Goal: Information Seeking & Learning: Learn about a topic

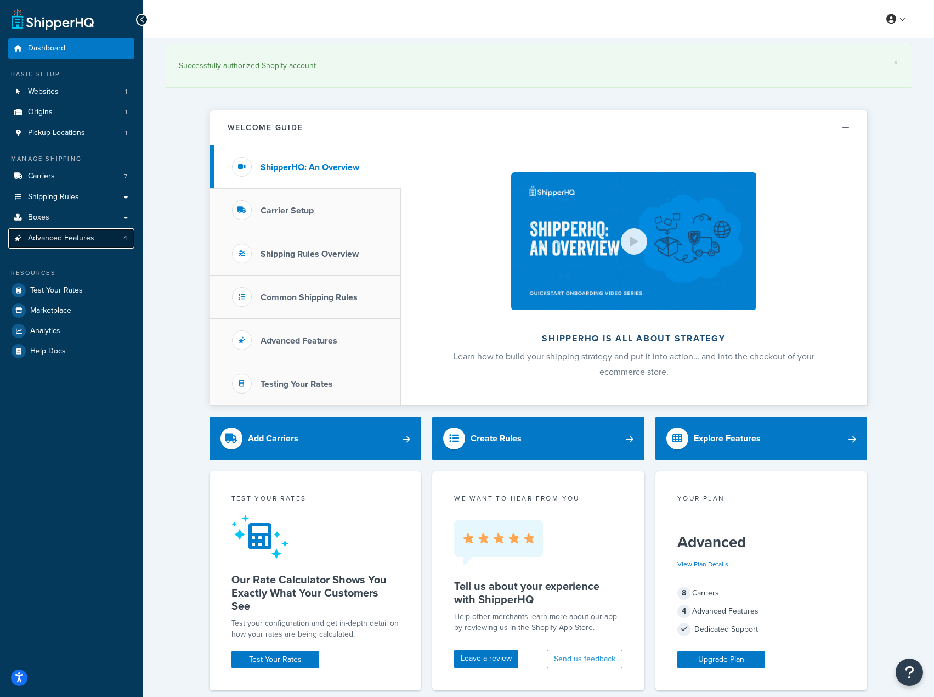
click at [48, 234] on span "Advanced Features" at bounding box center [61, 238] width 66 height 9
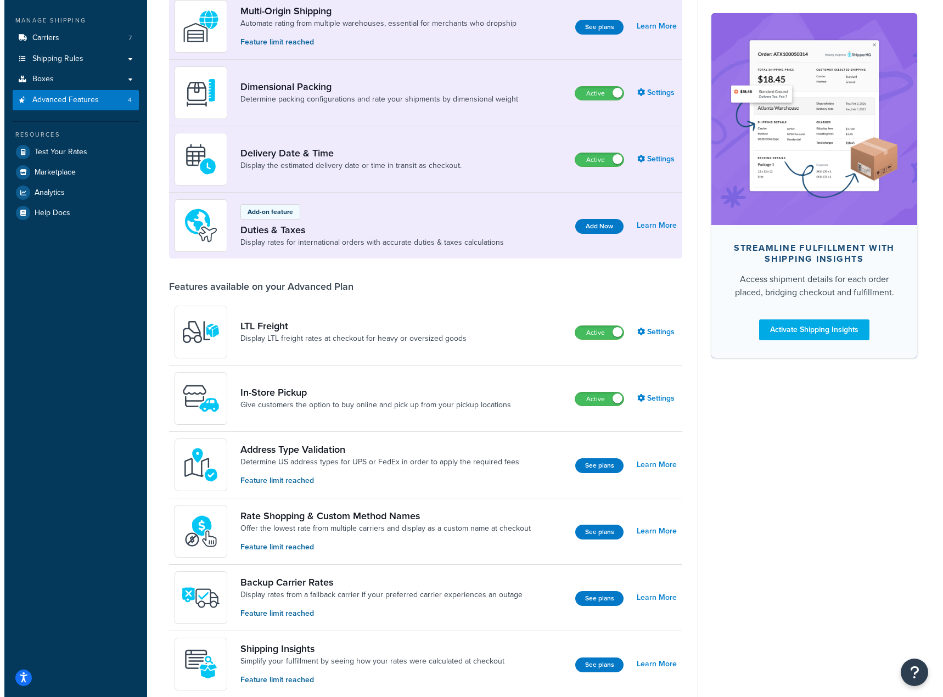
scroll to position [165, 0]
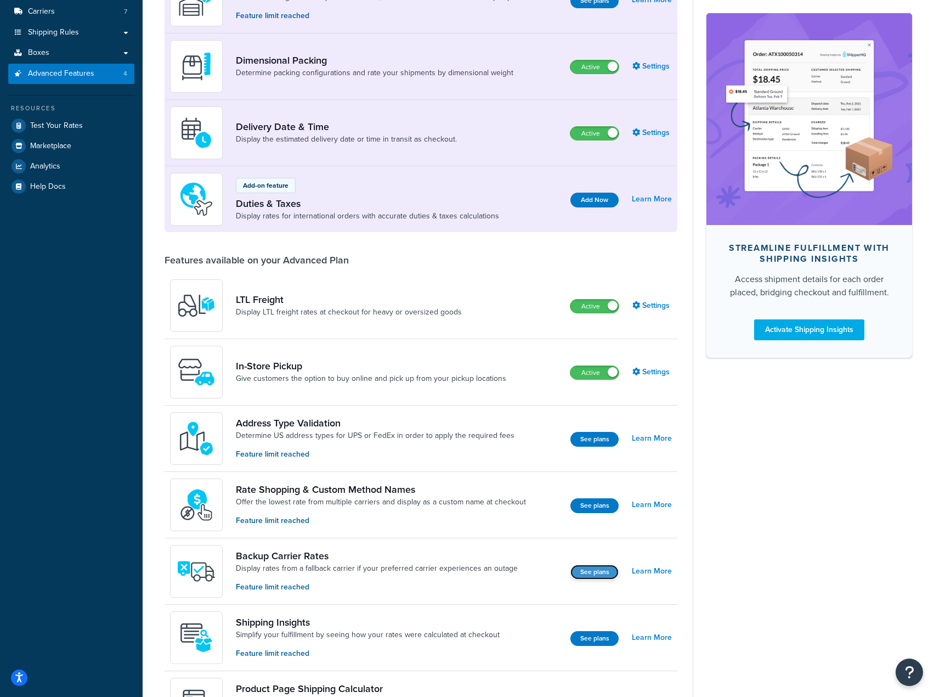
click at [590, 576] on button "See plans" at bounding box center [595, 572] width 48 height 15
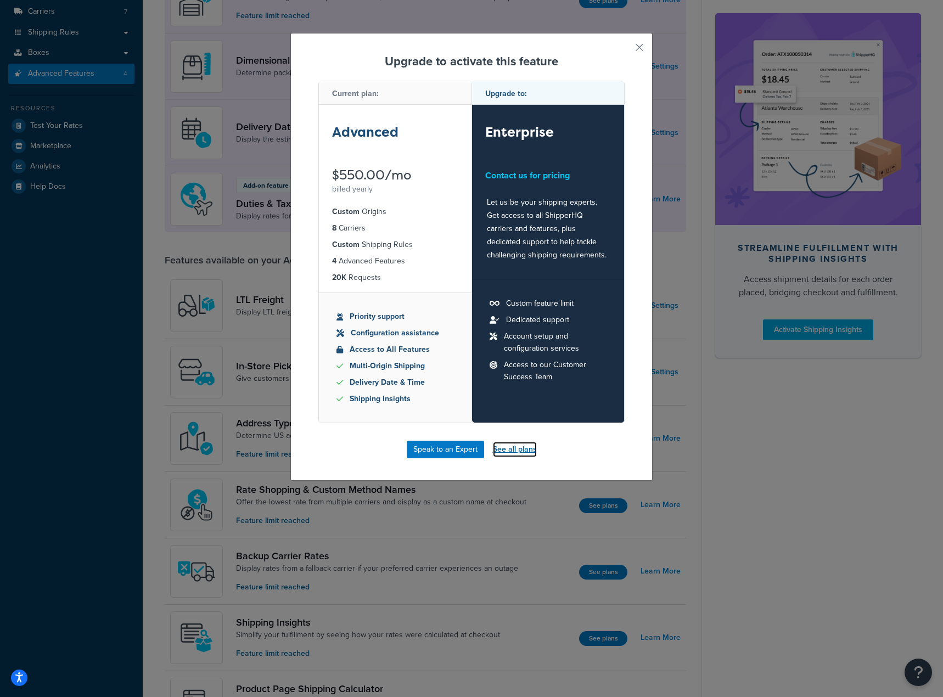
click at [503, 453] on link "See all plans" at bounding box center [515, 449] width 44 height 15
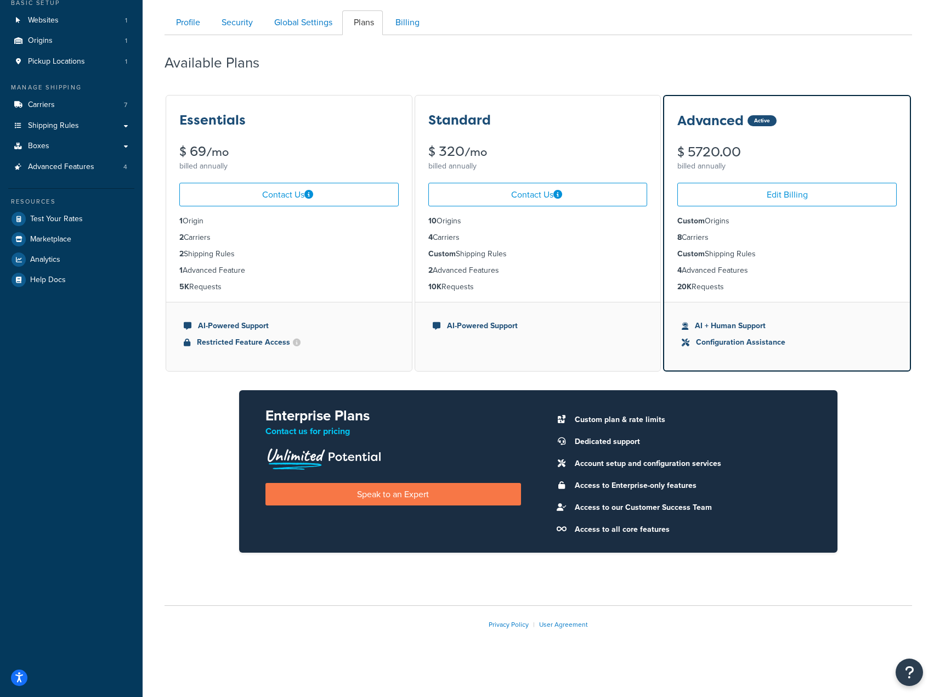
scroll to position [72, 0]
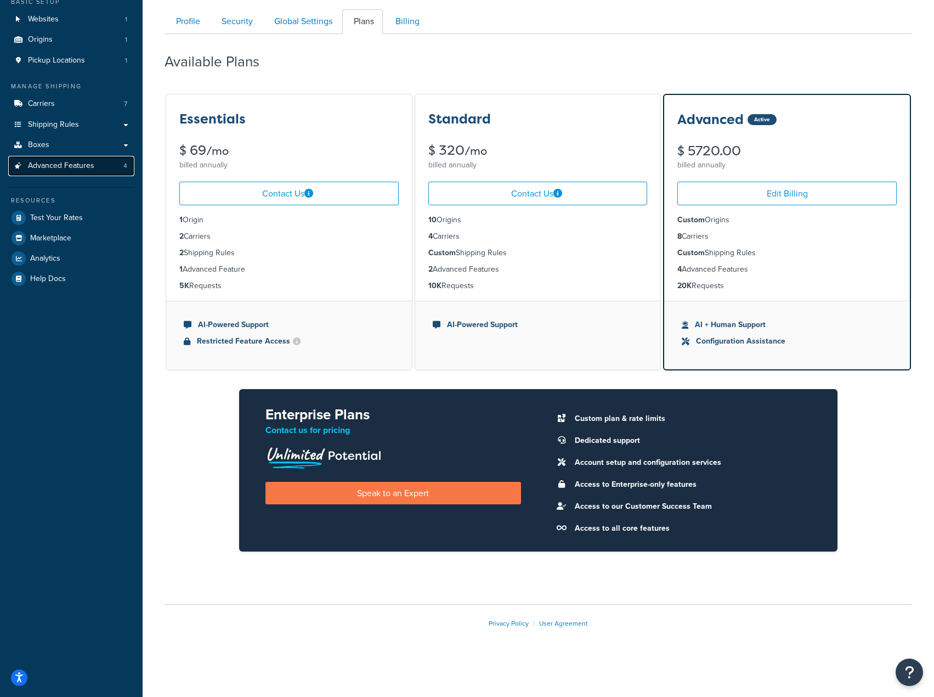
click at [75, 163] on span "Advanced Features" at bounding box center [61, 165] width 66 height 9
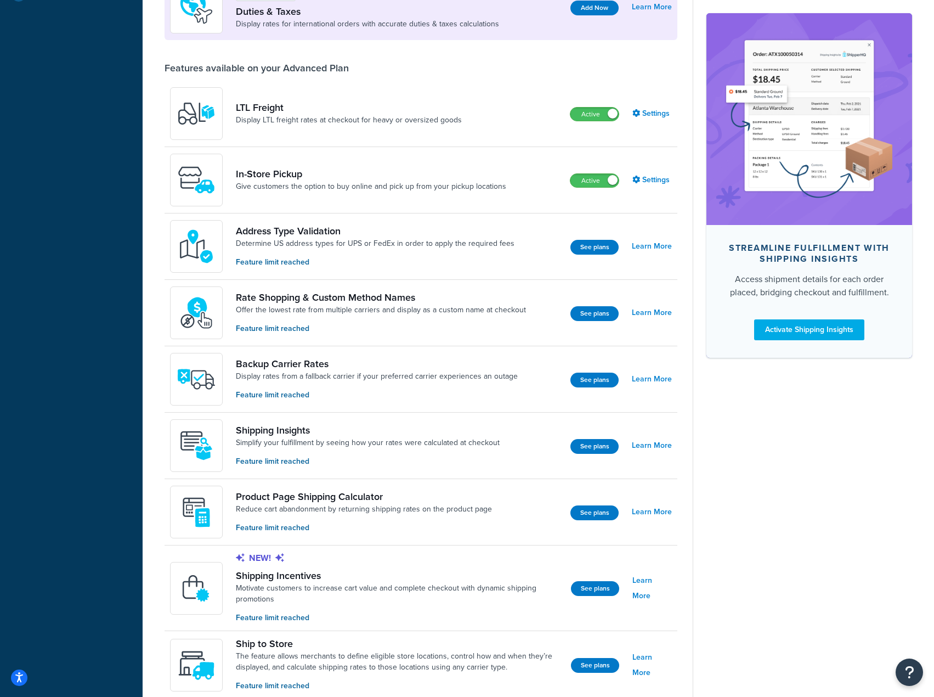
scroll to position [384, 0]
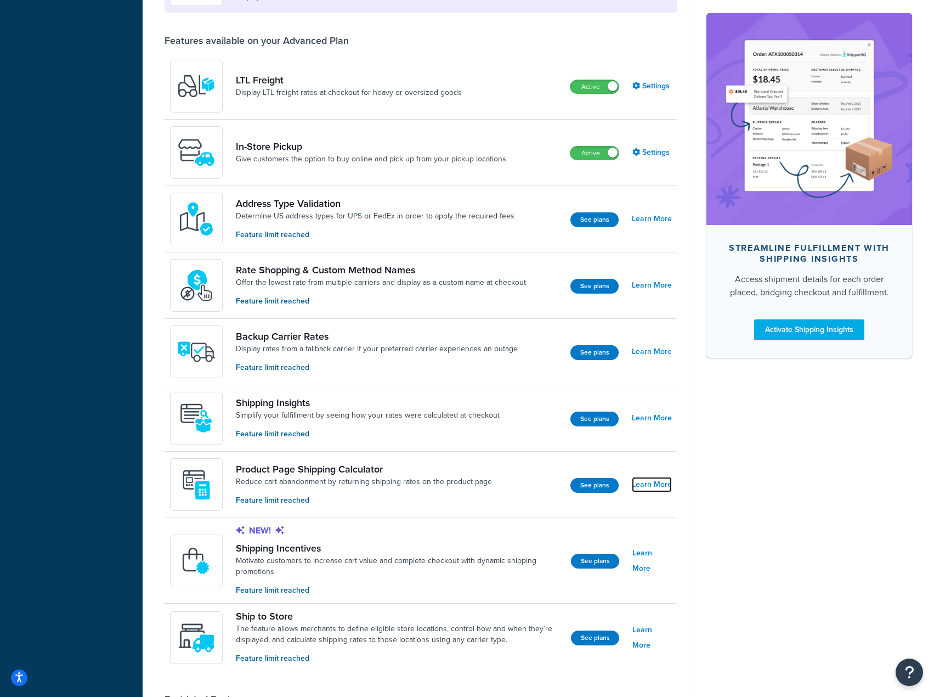
click at [655, 486] on link "Learn More" at bounding box center [652, 484] width 40 height 15
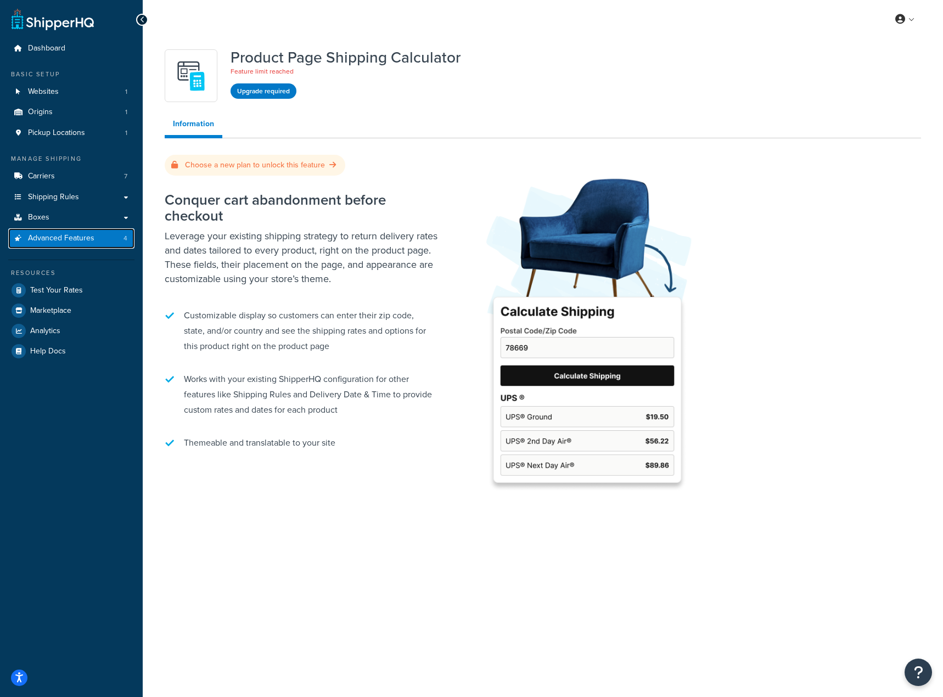
click at [92, 232] on link "Advanced Features 4" at bounding box center [71, 238] width 126 height 20
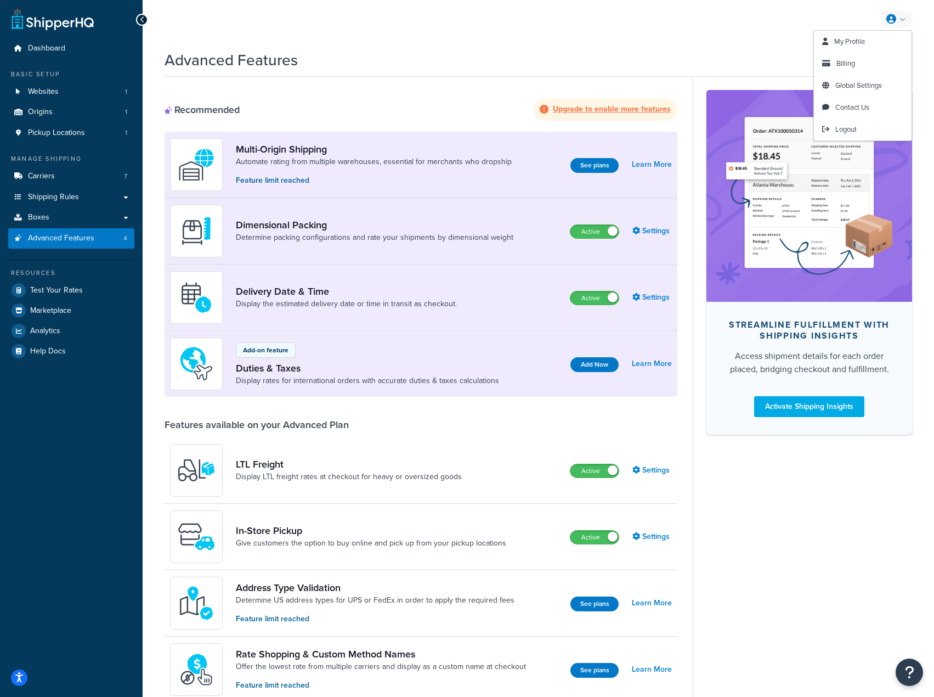
click at [905, 15] on link at bounding box center [896, 19] width 31 height 16
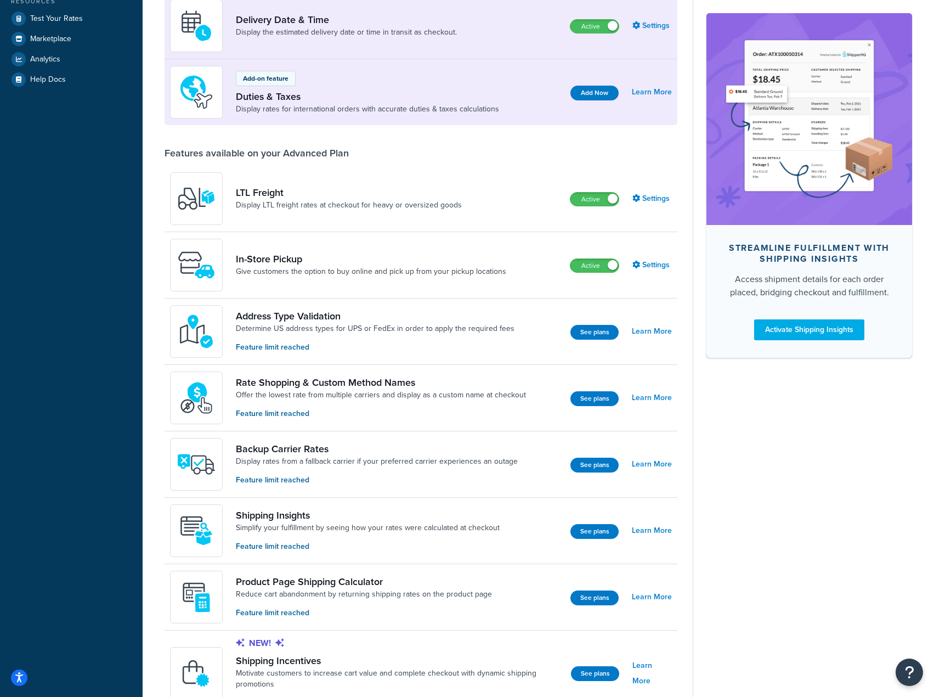
scroll to position [274, 0]
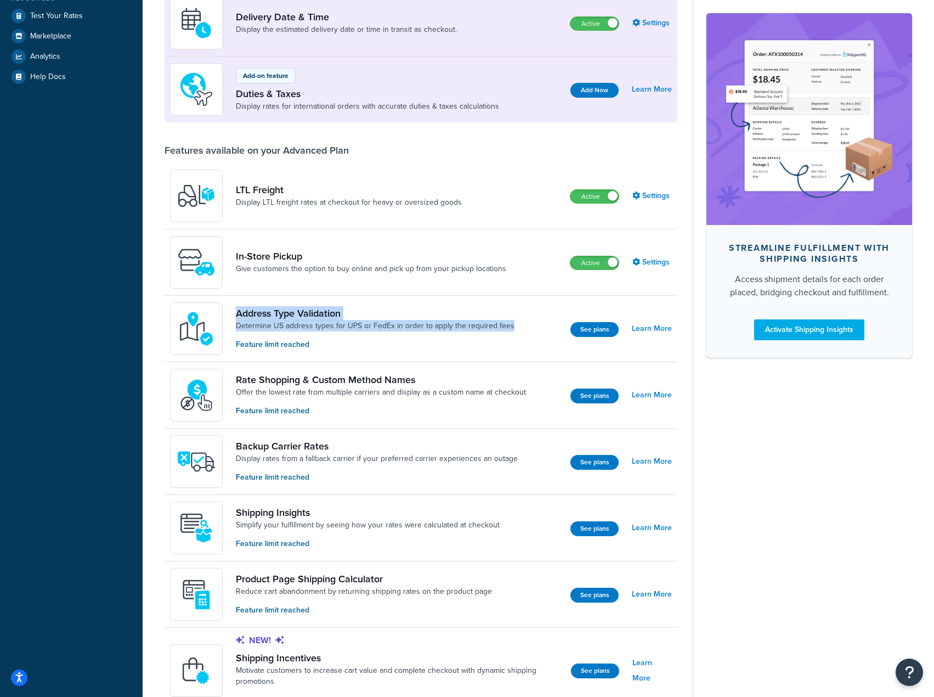
drag, startPoint x: 235, startPoint y: 309, endPoint x: 512, endPoint y: 328, distance: 277.7
click at [512, 328] on div "Address Type Validation Determine US address types for UPS or FedEx in order to…" at bounding box center [346, 328] width 353 height 53
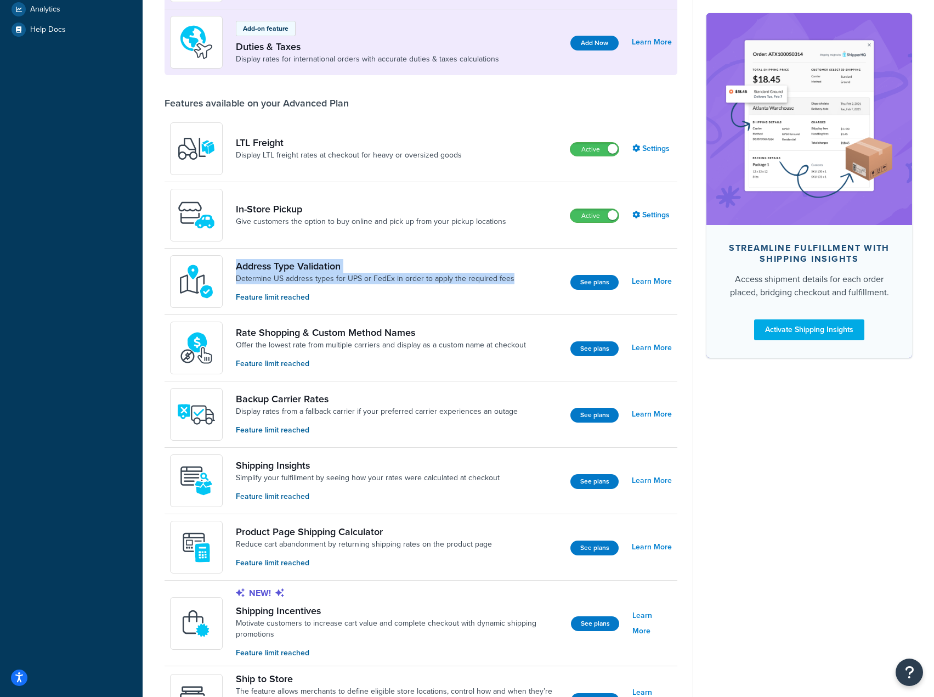
scroll to position [384, 0]
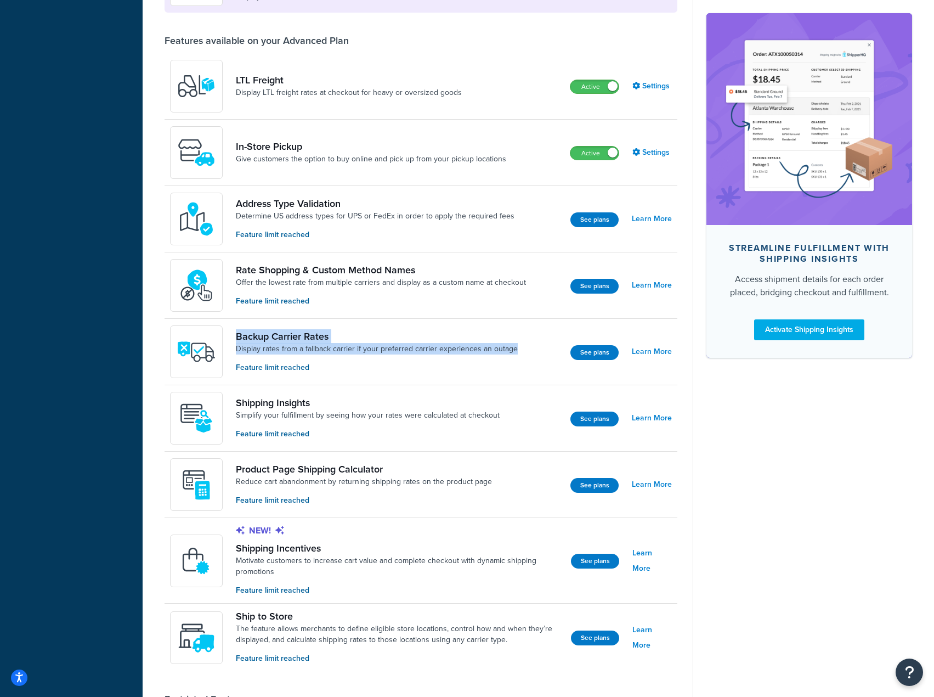
drag, startPoint x: 230, startPoint y: 327, endPoint x: 511, endPoint y: 352, distance: 282.5
click at [511, 352] on div "Backup Carrier Rates Display rates from a fallback carrier if your preferred ca…" at bounding box center [348, 351] width 357 height 53
copy div "Backup Carrier Rates Display rates from a fallback carrier if your preferred ca…"
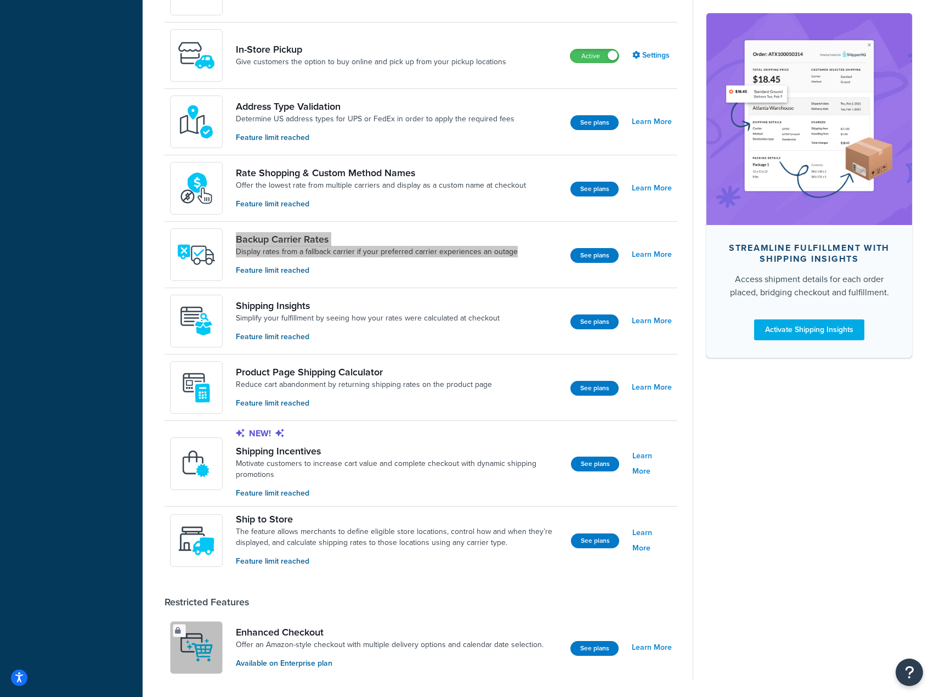
scroll to position [494, 0]
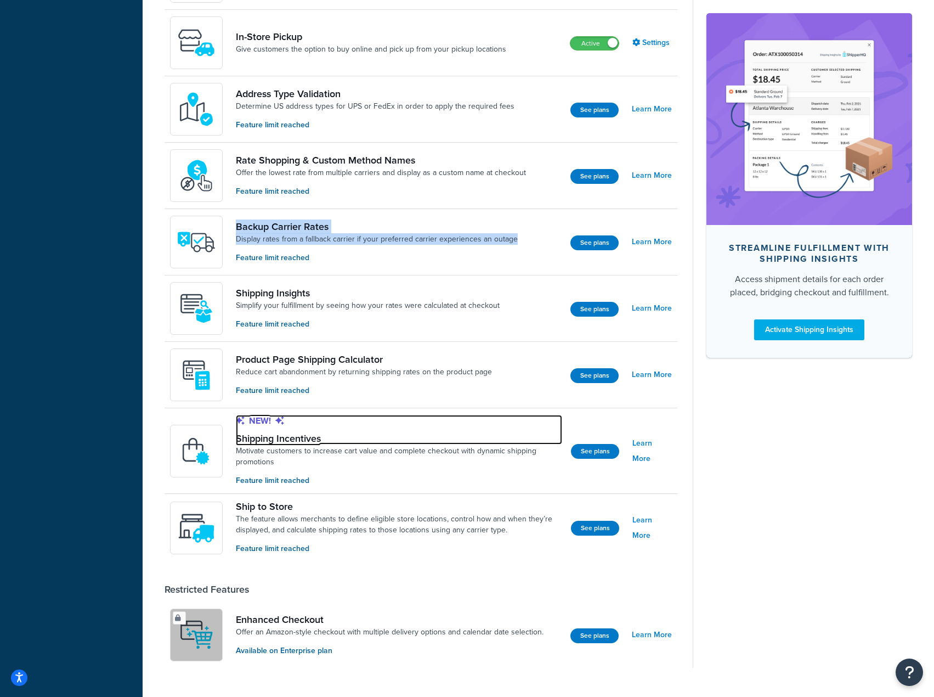
click at [236, 438] on link "New! Shipping Incentives" at bounding box center [399, 430] width 326 height 30
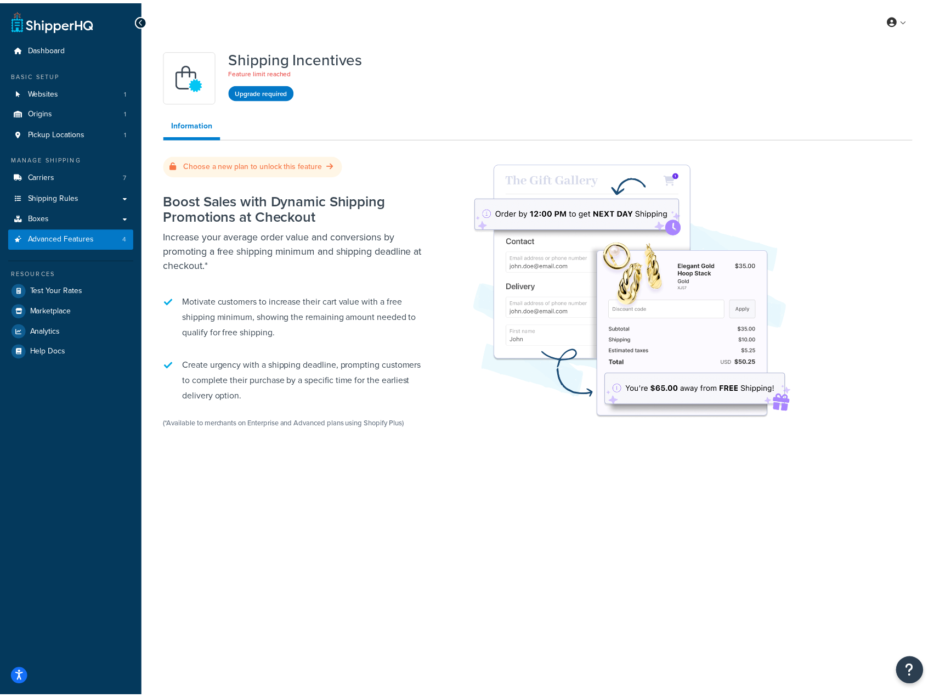
scroll to position [494, 0]
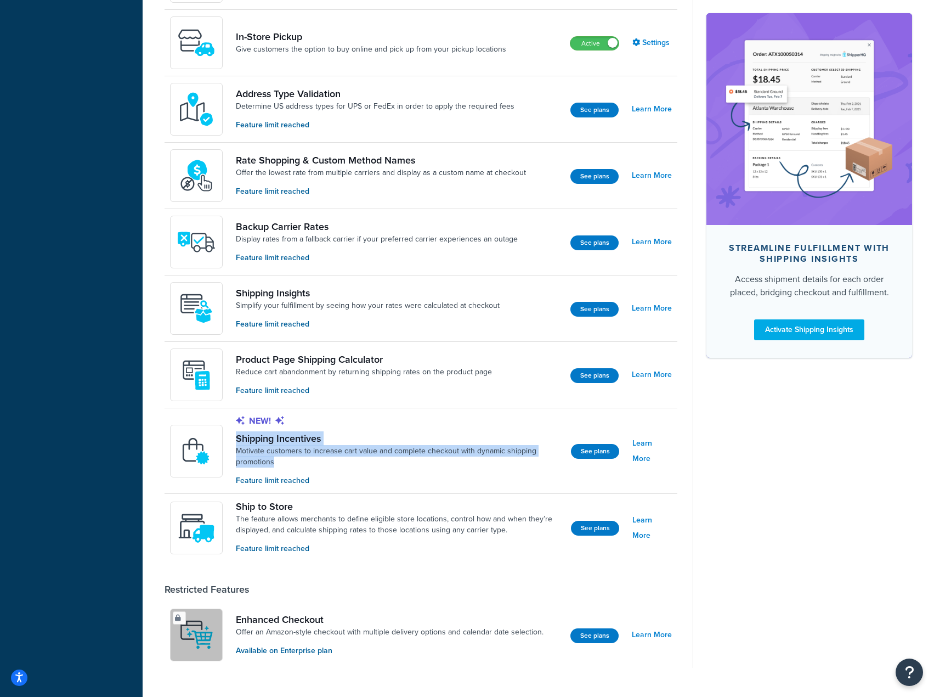
drag, startPoint x: 233, startPoint y: 432, endPoint x: 279, endPoint y: 459, distance: 53.6
click at [279, 459] on div "New! Shipping Incentives Motivate customers to increase cart value and complete…" at bounding box center [370, 451] width 401 height 72
copy div "Shipping Incentives Motivate customers to increase cart value and complete chec…"
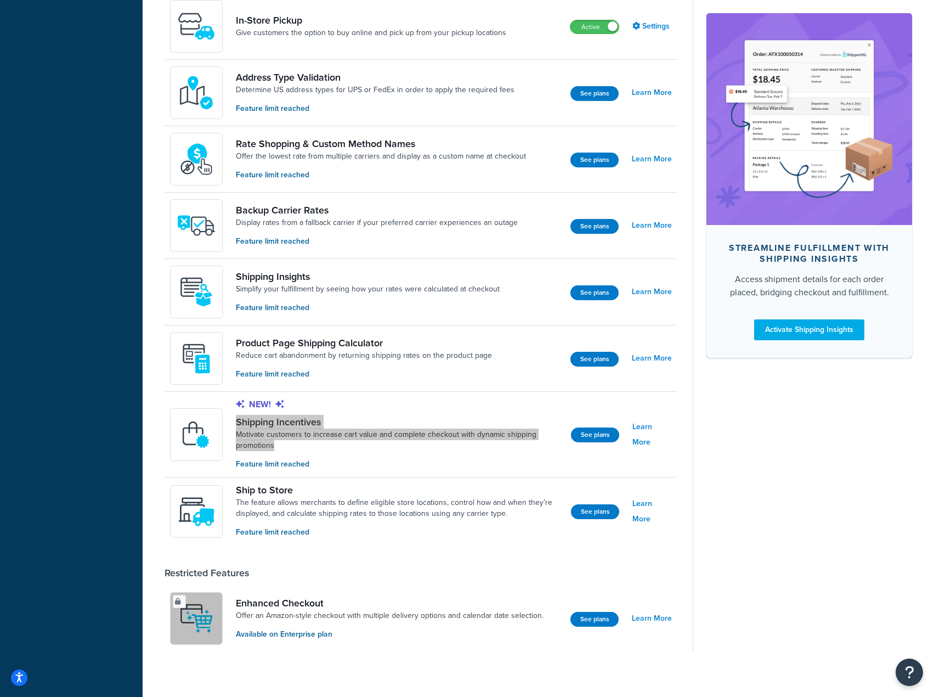
scroll to position [520, 0]
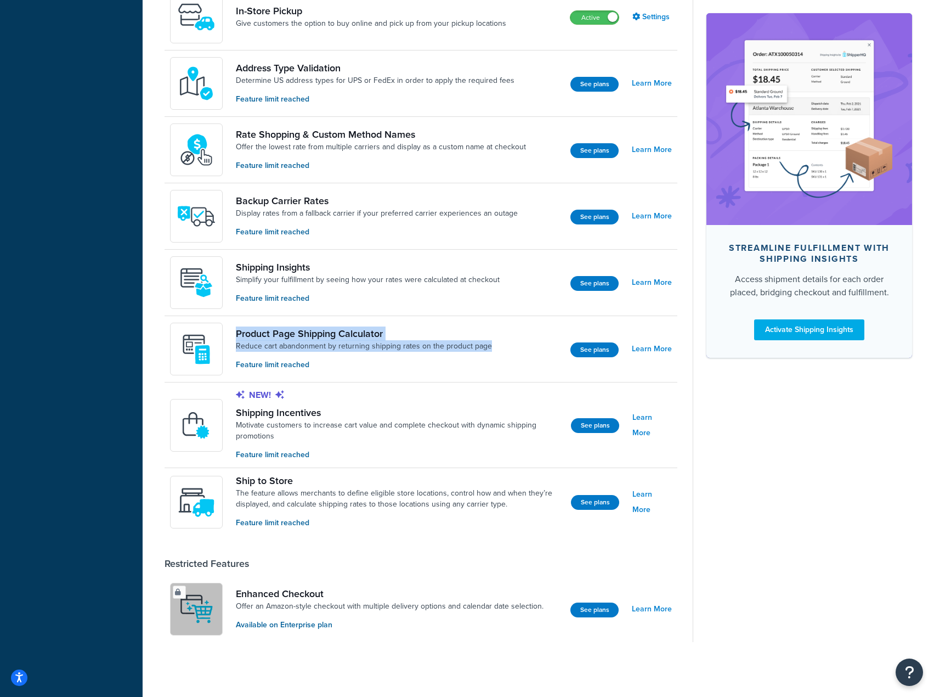
drag, startPoint x: 230, startPoint y: 334, endPoint x: 488, endPoint y: 347, distance: 258.8
click at [488, 346] on div "Product Page Shipping Calculator Reduce cart abandonment by returning shipping …" at bounding box center [335, 349] width 331 height 53
copy div "Product Page Shipping Calculator Reduce cart abandonment by returning shipping …"
click at [653, 277] on link "Learn More" at bounding box center [652, 282] width 40 height 15
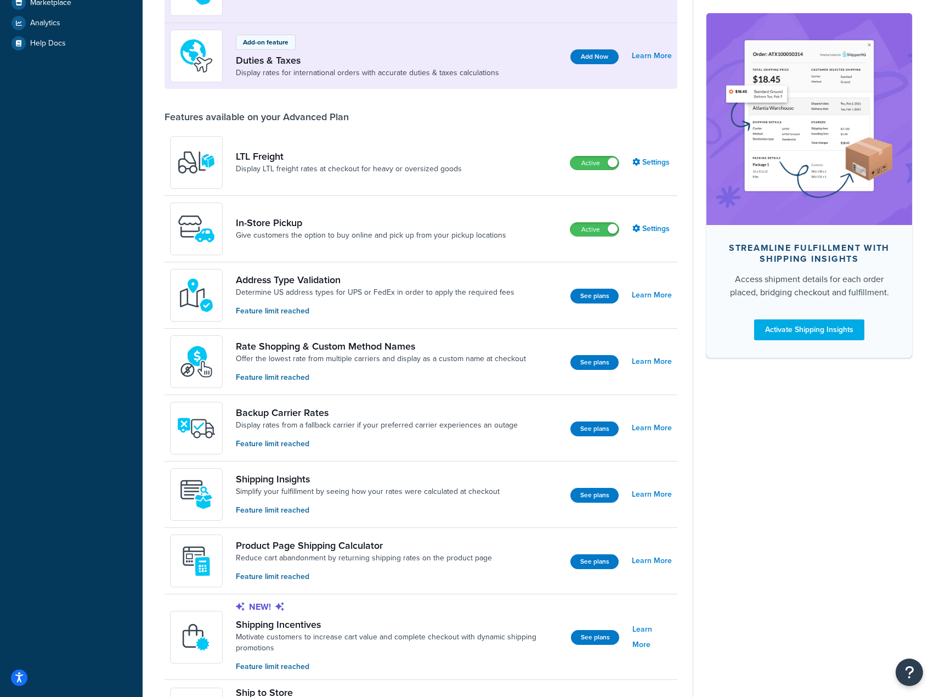
scroll to position [300, 0]
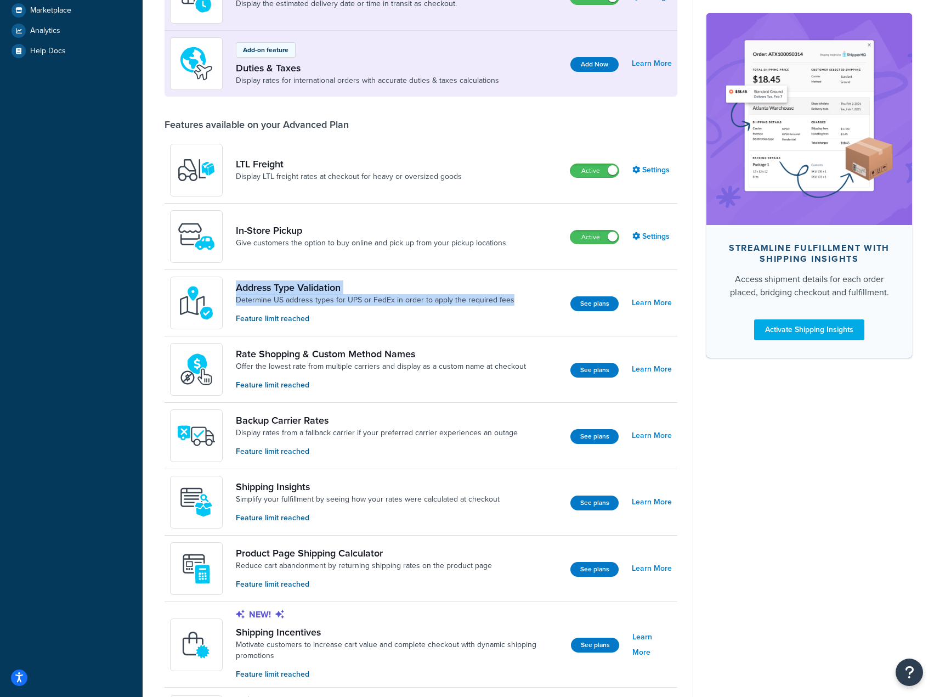
drag, startPoint x: 234, startPoint y: 282, endPoint x: 514, endPoint y: 300, distance: 280.4
click at [514, 300] on div "Address Type Validation Determine US address types for UPS or FedEx in order to…" at bounding box center [346, 303] width 353 height 53
copy div "Address Type Validation Determine US address types for UPS or FedEx in order to…"
click at [649, 306] on link "Learn More" at bounding box center [652, 302] width 40 height 15
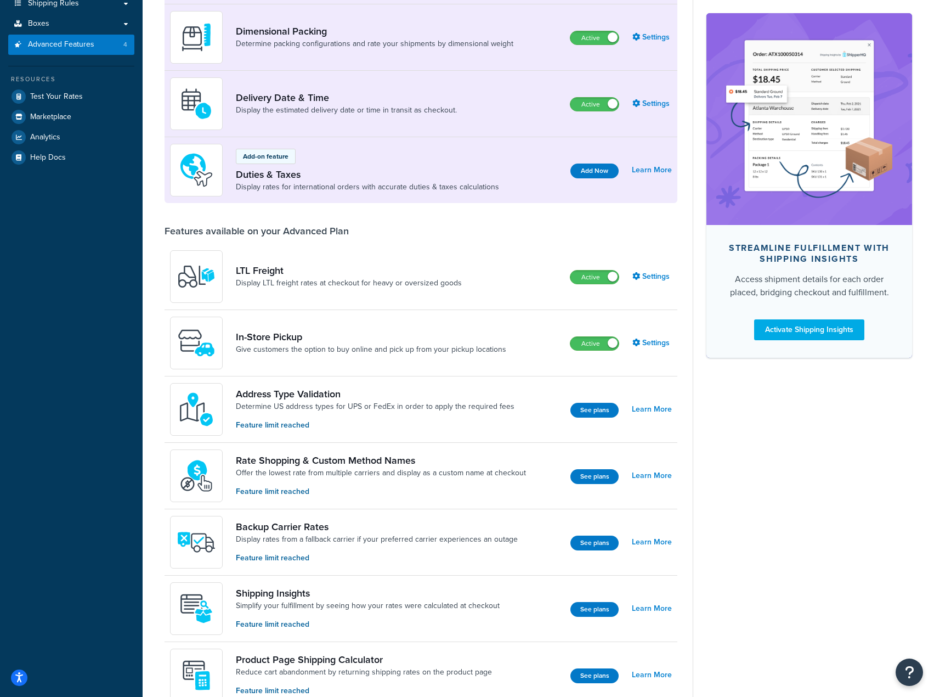
scroll to position [410, 0]
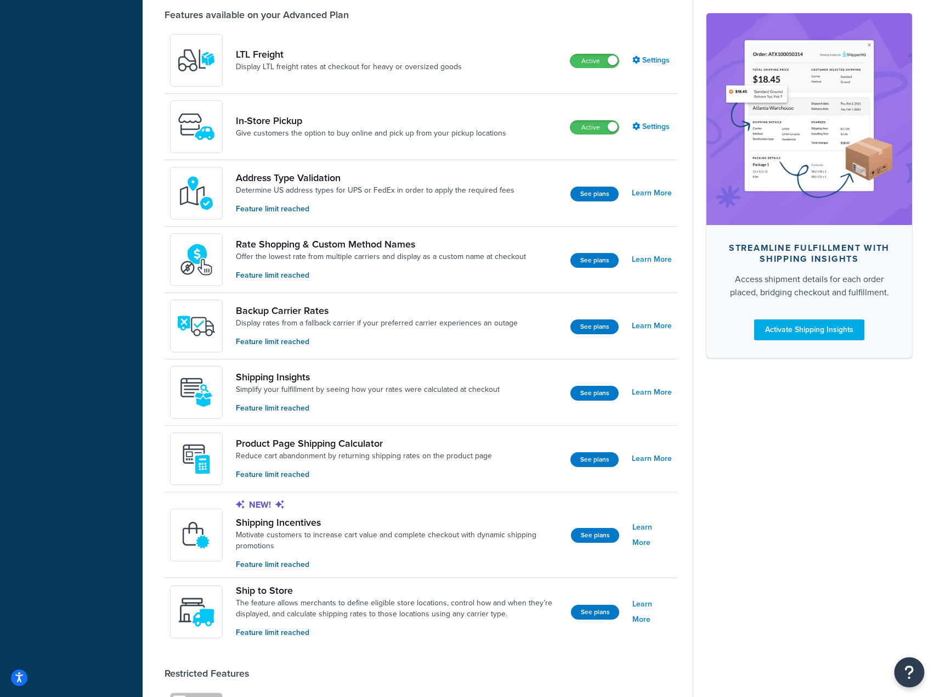
click at [901, 675] on button "Open Resource Center" at bounding box center [910, 672] width 30 height 30
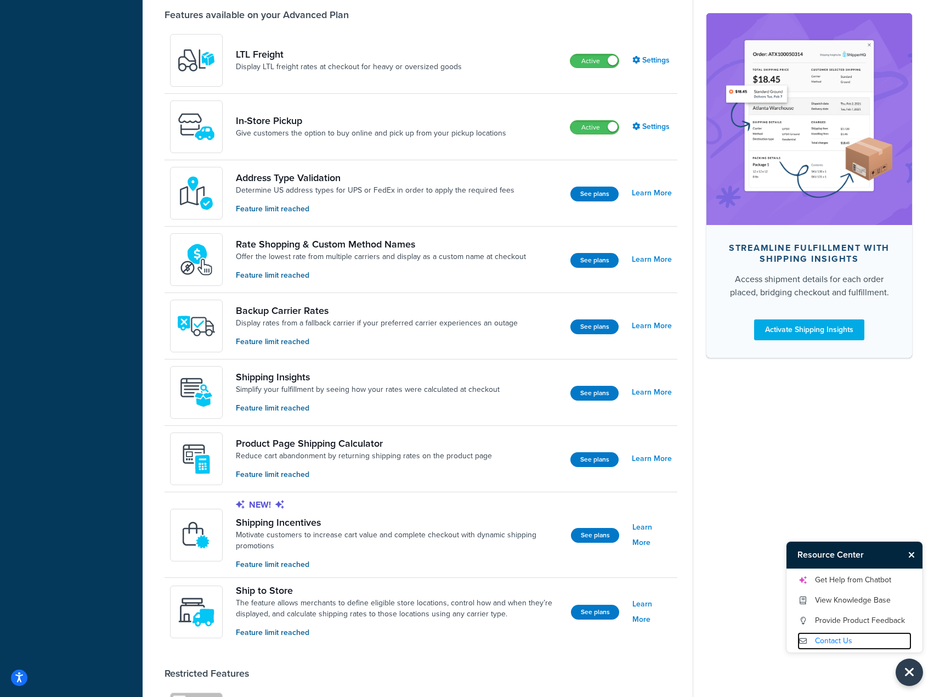
click at [854, 644] on link "Contact Us" at bounding box center [855, 641] width 114 height 18
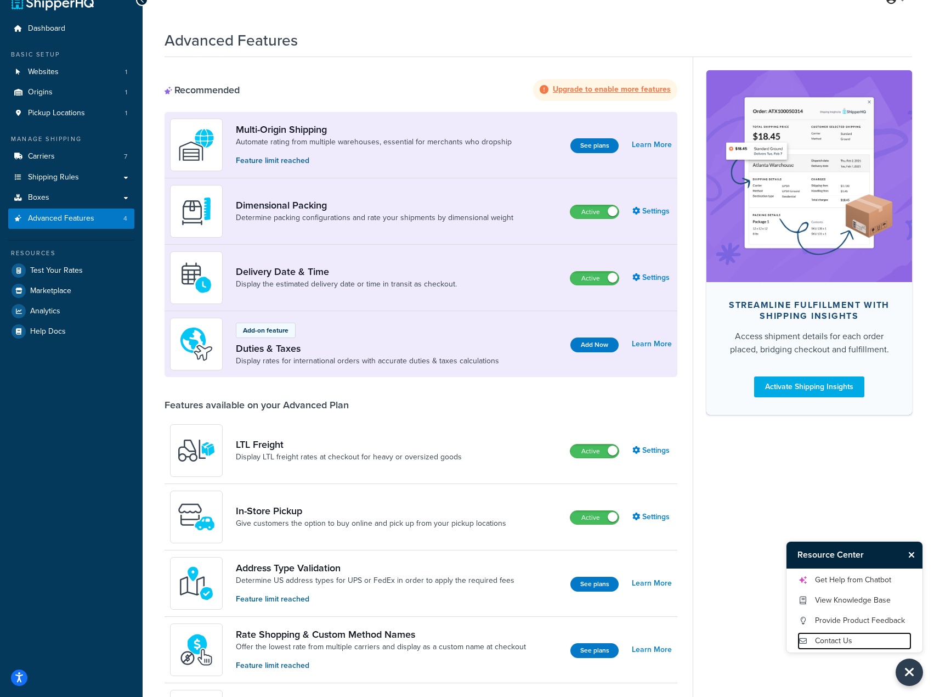
scroll to position [0, 0]
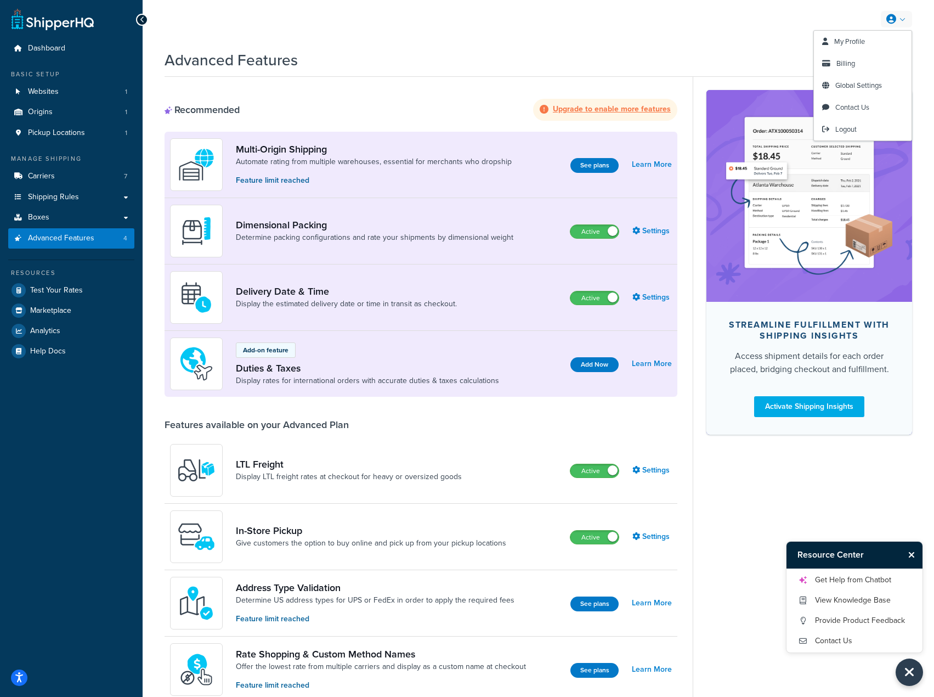
click at [898, 15] on link at bounding box center [896, 19] width 31 height 16
click at [869, 104] on span "Contact Us" at bounding box center [853, 107] width 34 height 10
click at [913, 671] on icon "Close Resource Center" at bounding box center [910, 671] width 12 height 15
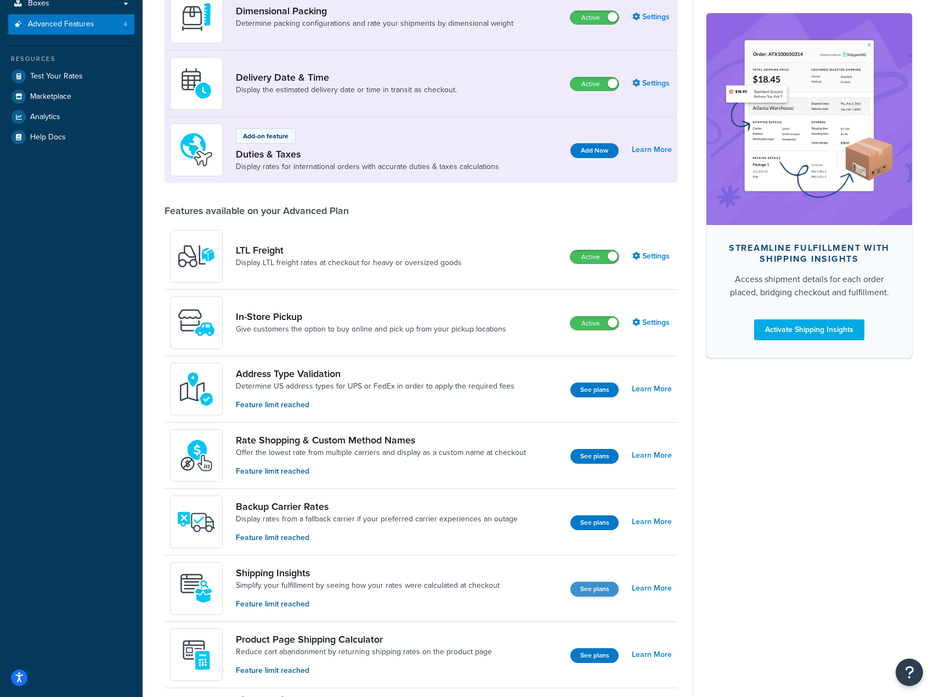
scroll to position [219, 0]
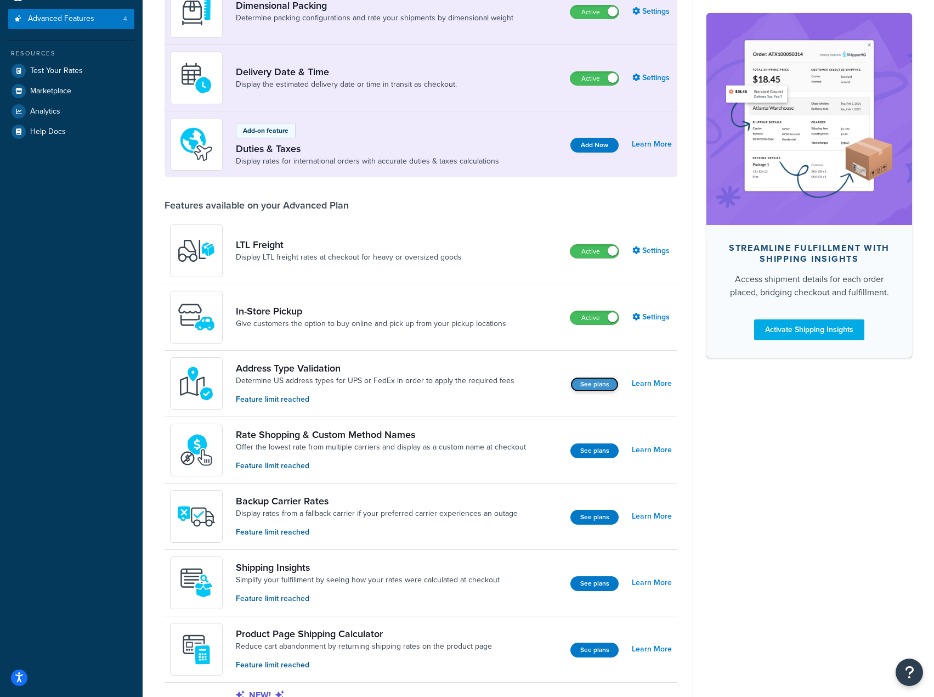
click at [609, 386] on button "See plans" at bounding box center [595, 384] width 48 height 15
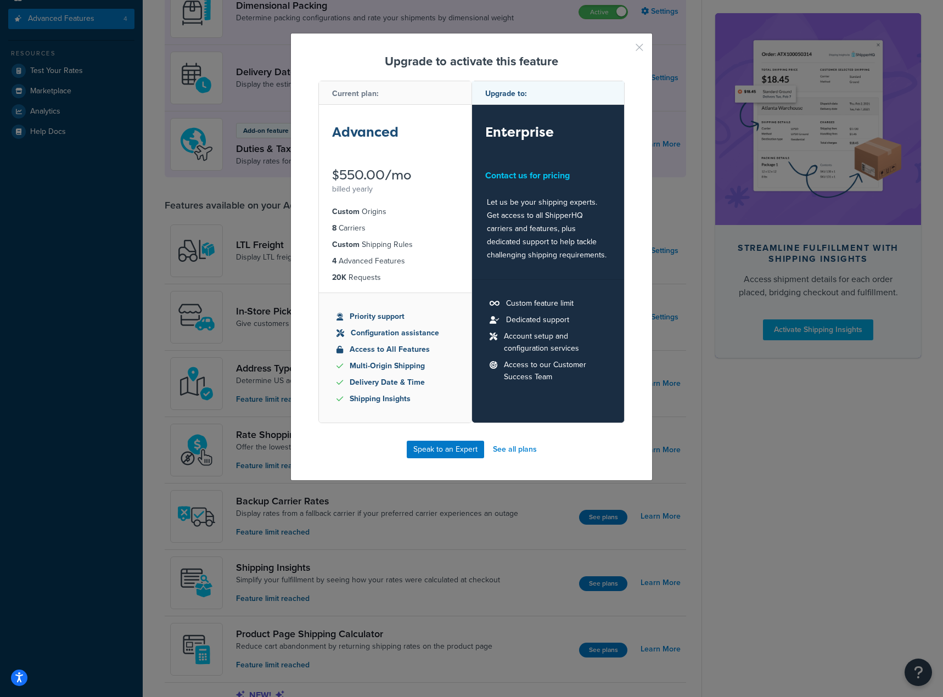
click at [624, 50] on button "button" at bounding box center [623, 51] width 3 height 3
